Goal: Find specific page/section: Find specific page/section

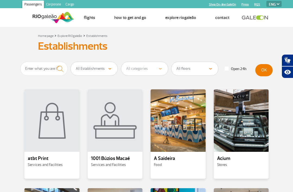
click at [276, 4] on select "PT ENG ESP" at bounding box center [274, 4] width 15 height 6
select select "es"
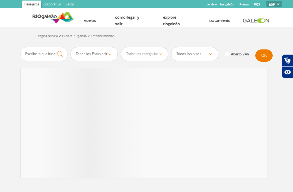
select select "es"
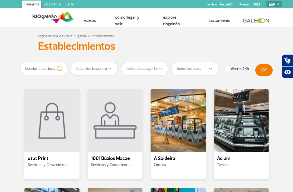
click at [209, 71] on select "Todos los pisos Área Pública (antes de rayos X) Desembarque Área Pública Desemb…" at bounding box center [195, 69] width 47 height 14
click at [209, 67] on select "Todos los pisos Área Pública (antes de rayos X) Desembarque Área Pública Desemb…" at bounding box center [195, 69] width 47 height 14
select select "90"
click at [262, 70] on button "OK" at bounding box center [264, 70] width 17 height 12
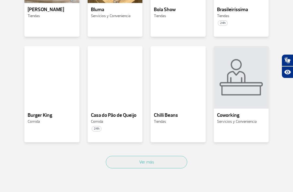
scroll to position [248, 0]
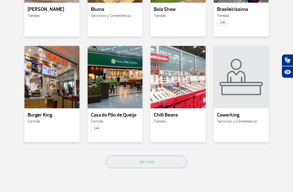
click at [123, 162] on button "Ver más" at bounding box center [146, 162] width 81 height 12
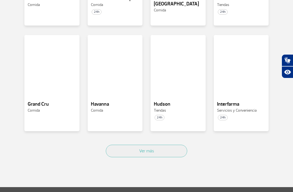
scroll to position [593, 0]
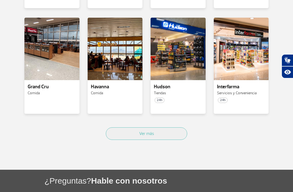
click at [118, 134] on button "Ver más" at bounding box center [146, 133] width 81 height 12
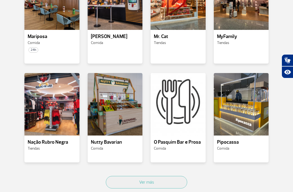
scroll to position [855, 0]
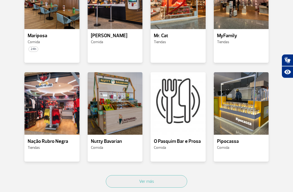
click at [175, 178] on button "Ver más" at bounding box center [146, 181] width 81 height 12
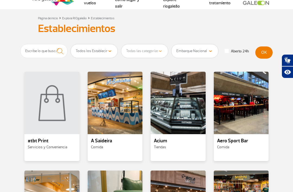
scroll to position [0, 0]
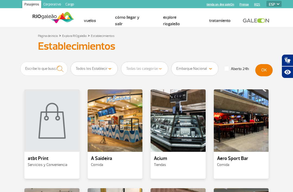
click at [48, 19] on img at bounding box center [54, 17] width 42 height 13
